Goal: Book appointment/travel/reservation

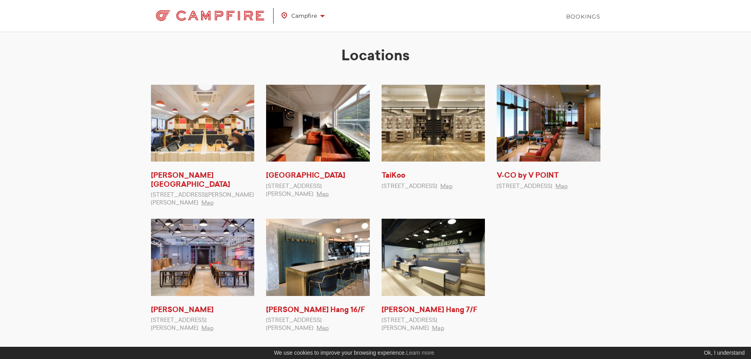
scroll to position [91, 0]
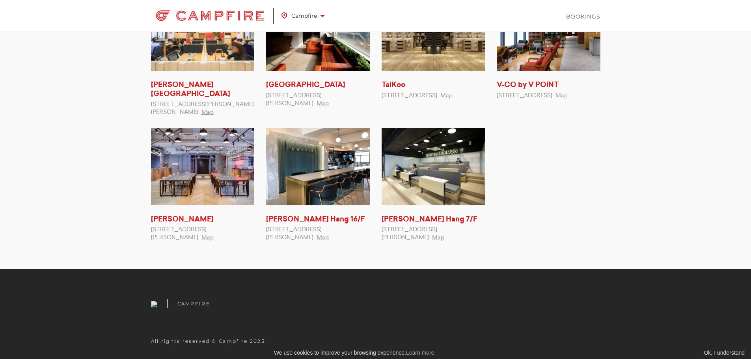
click at [717, 354] on div "Ok, I understand" at bounding box center [723, 353] width 43 height 8
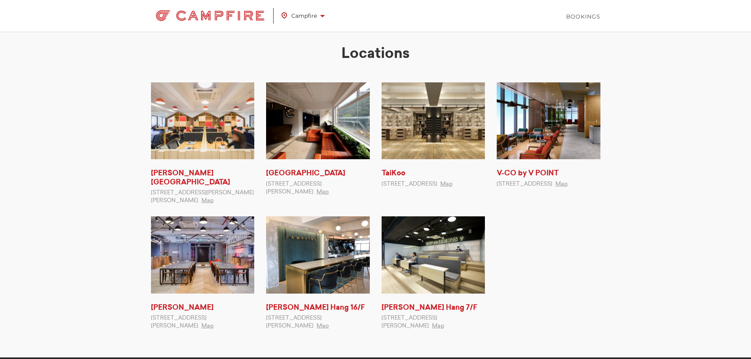
scroll to position [0, 0]
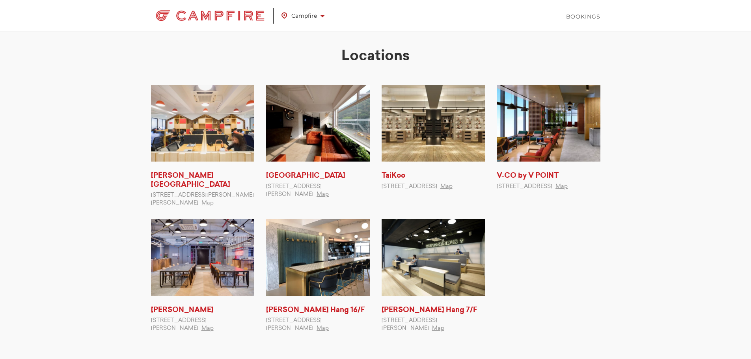
click at [318, 15] on span "Campfire" at bounding box center [302, 16] width 43 height 10
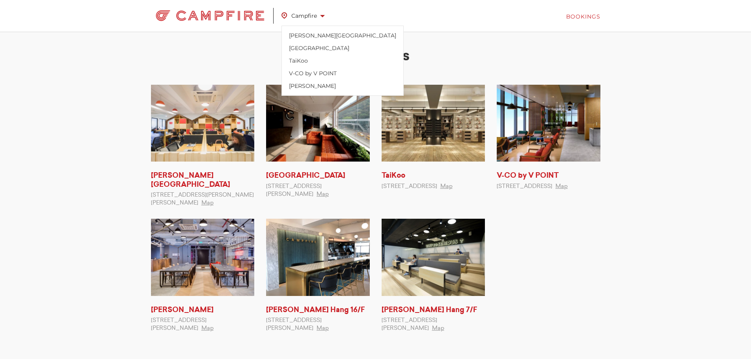
click at [596, 18] on link "Bookings" at bounding box center [583, 17] width 34 height 8
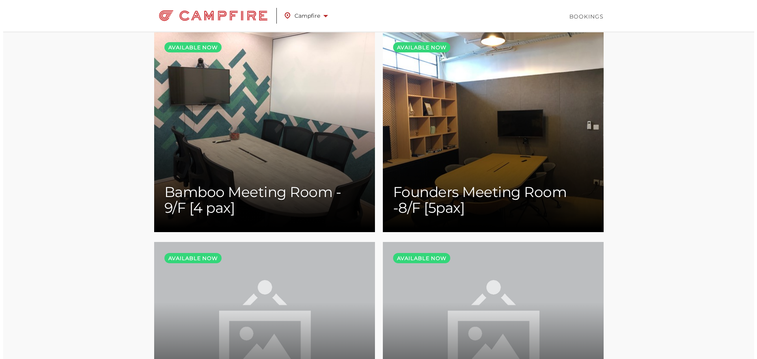
scroll to position [158, 0]
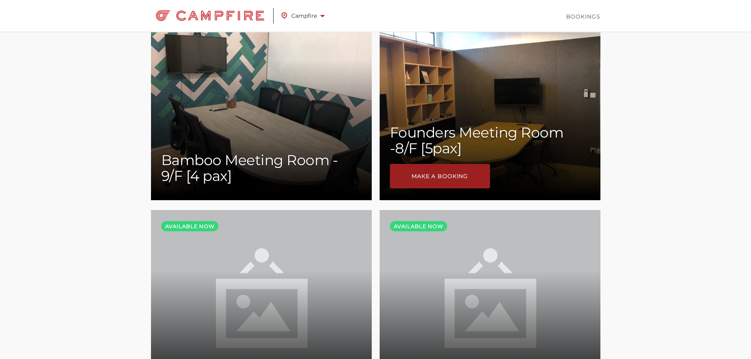
click at [459, 174] on link "Make a booking" at bounding box center [440, 176] width 100 height 24
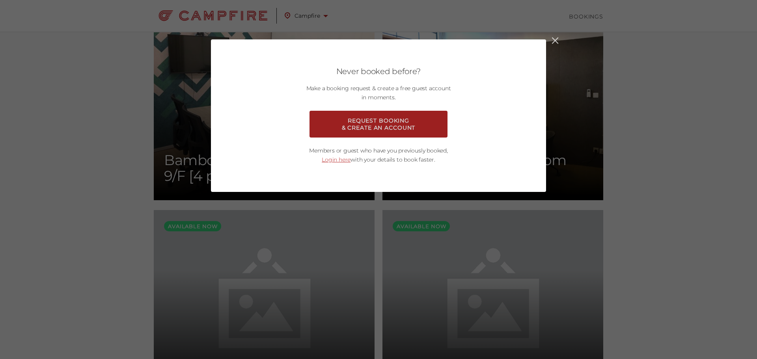
click at [409, 120] on button "REQUEST BOOKING & CREATE AN ACCOUNT" at bounding box center [378, 124] width 138 height 27
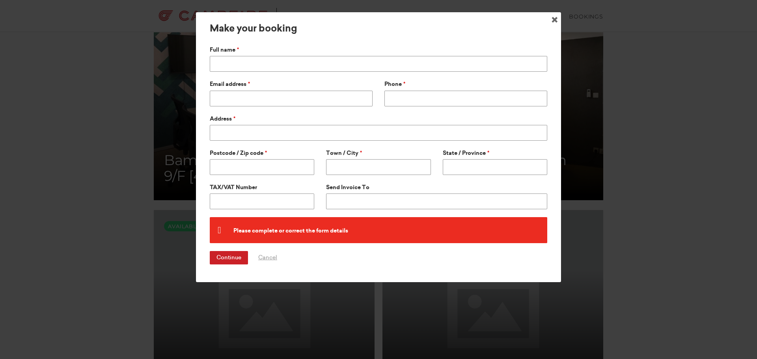
drag, startPoint x: 105, startPoint y: 141, endPoint x: 133, endPoint y: 126, distance: 31.7
click at [105, 141] on div "× Make your booking Full name Email address Phone Address Postcode / Zip code T…" at bounding box center [378, 179] width 757 height 359
